Goal: Information Seeking & Learning: Learn about a topic

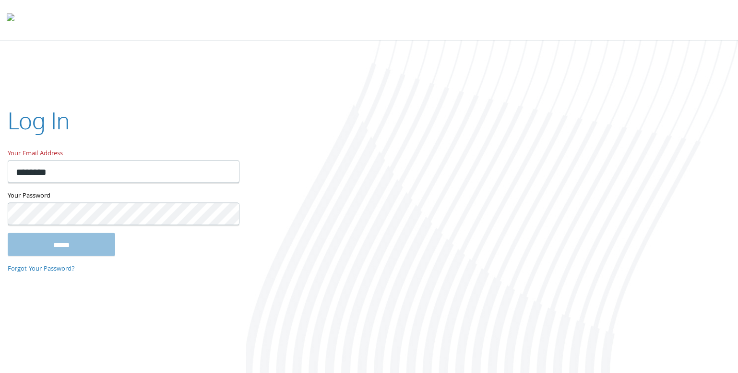
type input "**********"
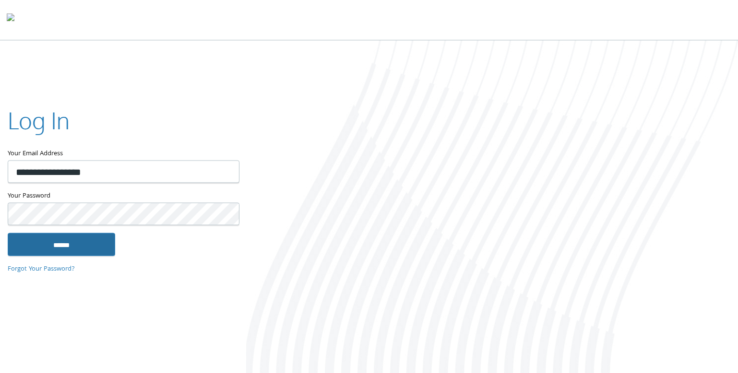
click at [74, 236] on input "******" at bounding box center [62, 244] width 108 height 23
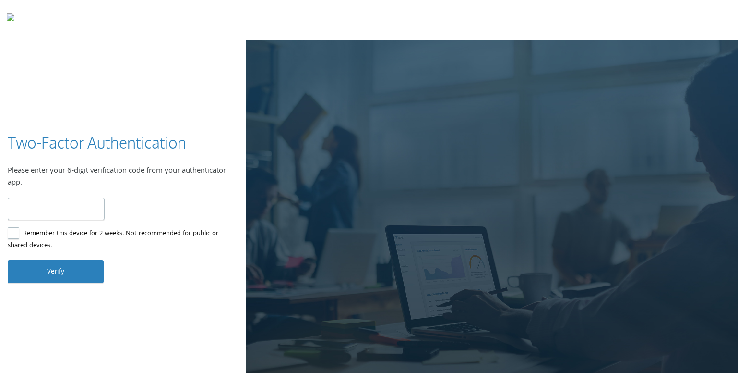
type input "******"
